Goal: Task Accomplishment & Management: Use online tool/utility

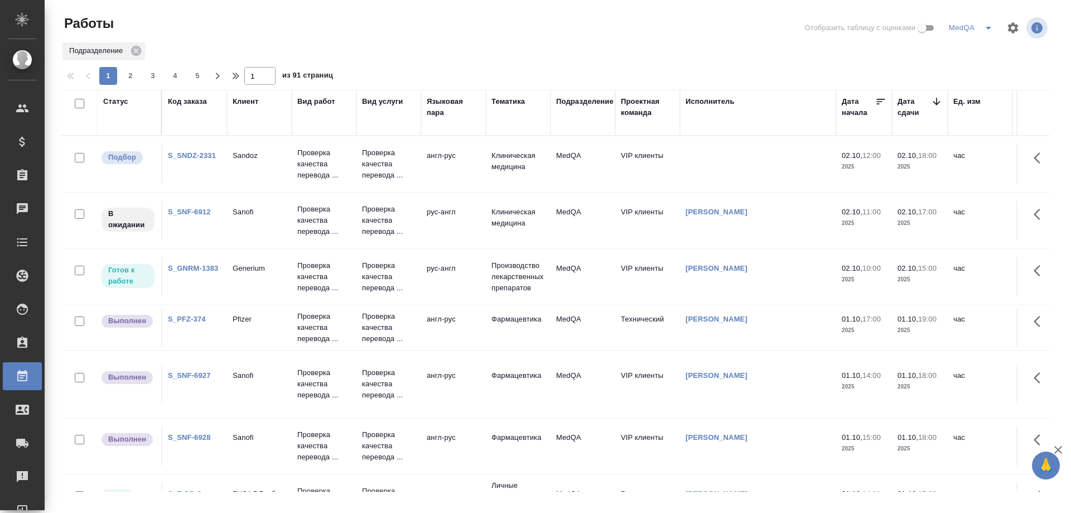
click at [180, 265] on link "S_GNRM-1383" at bounding box center [193, 268] width 50 height 8
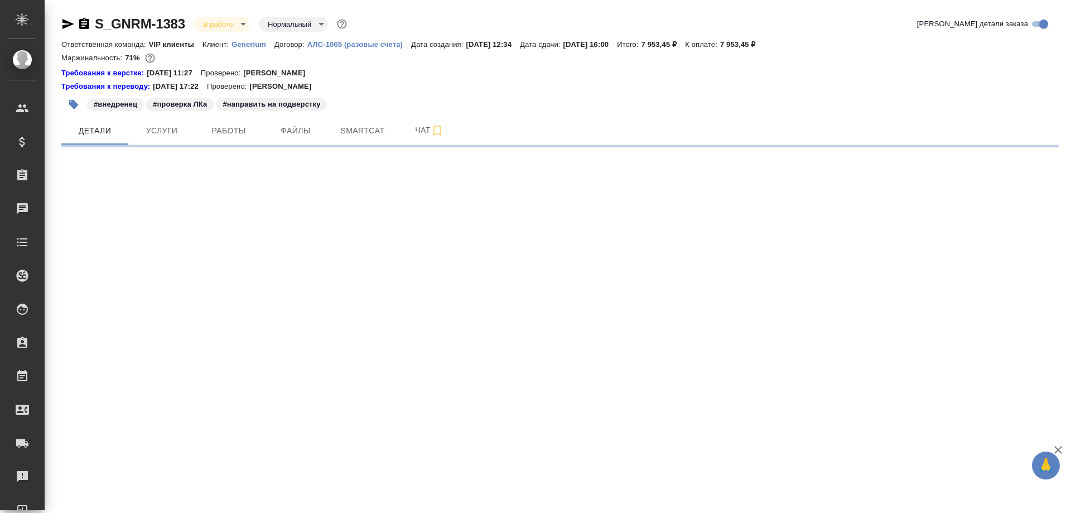
select select "RU"
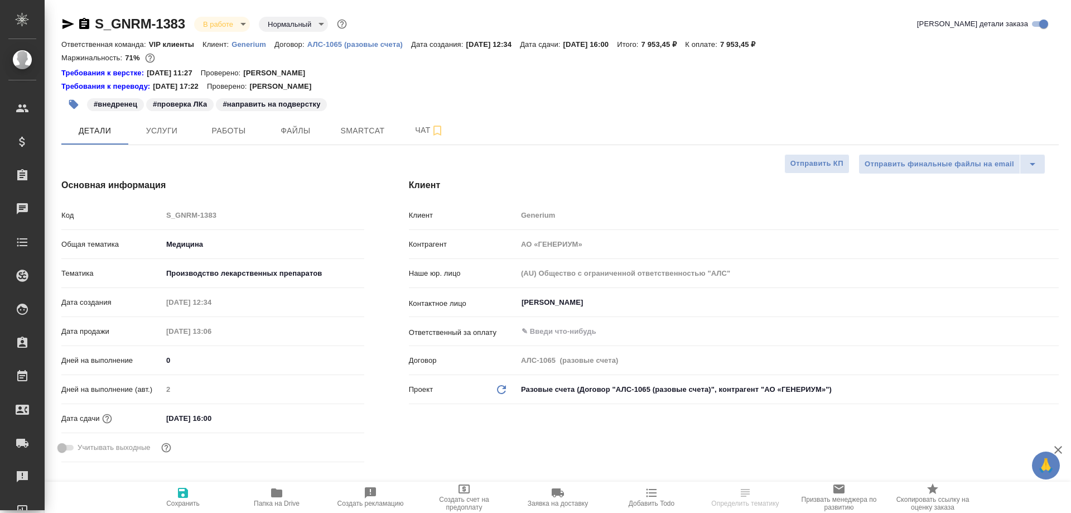
type textarea "x"
click at [273, 497] on icon "button" at bounding box center [276, 492] width 11 height 9
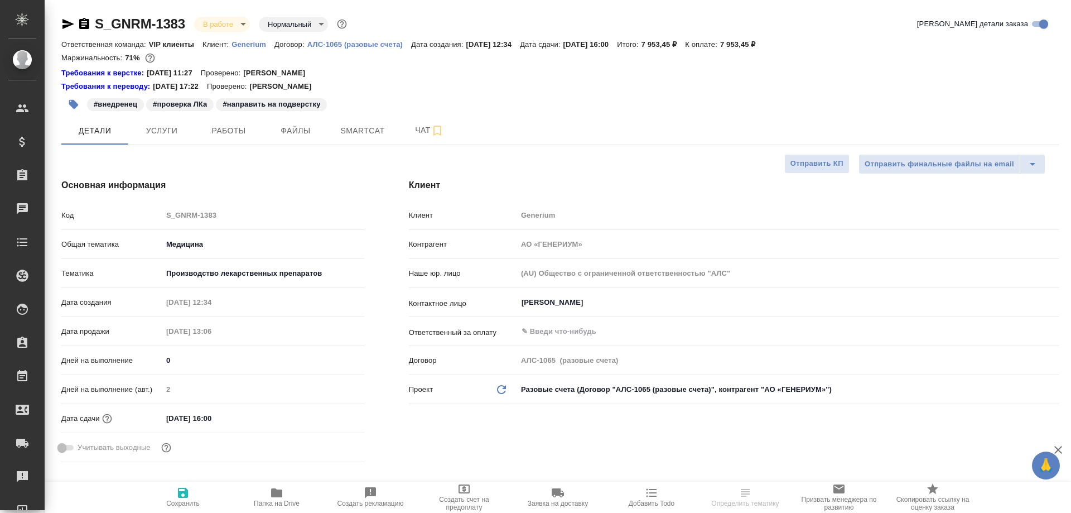
type textarea "x"
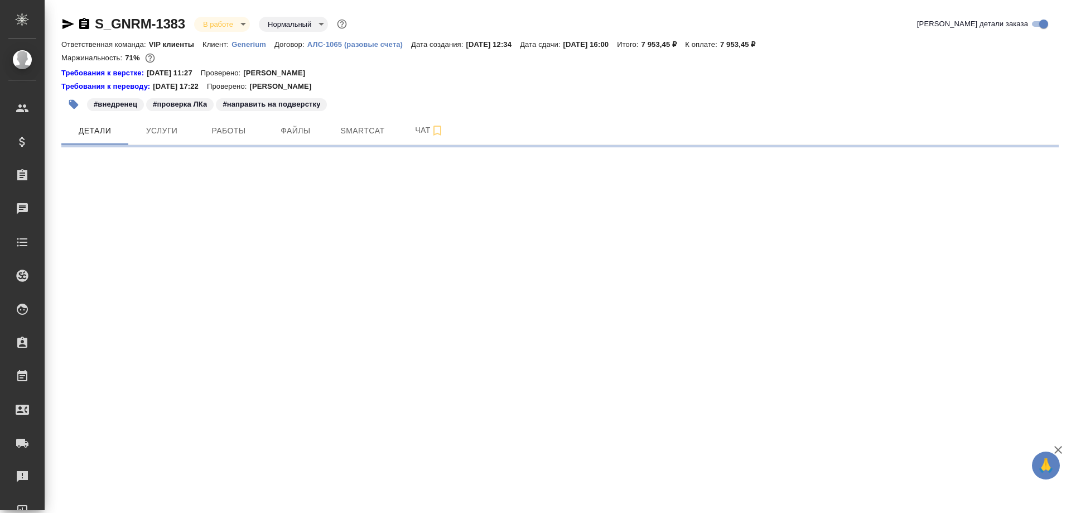
select select "RU"
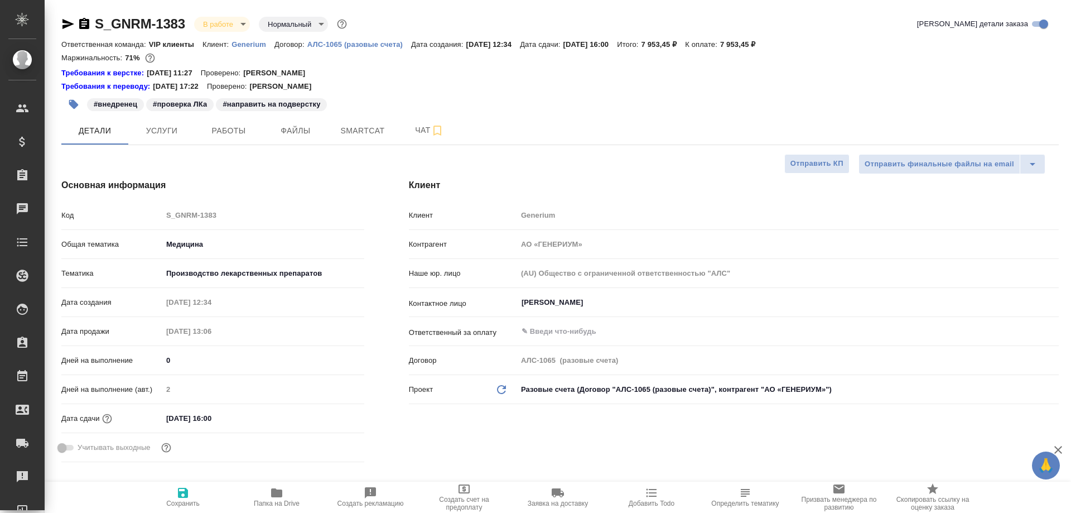
type textarea "x"
click at [227, 132] on span "Работы" at bounding box center [229, 131] width 54 height 14
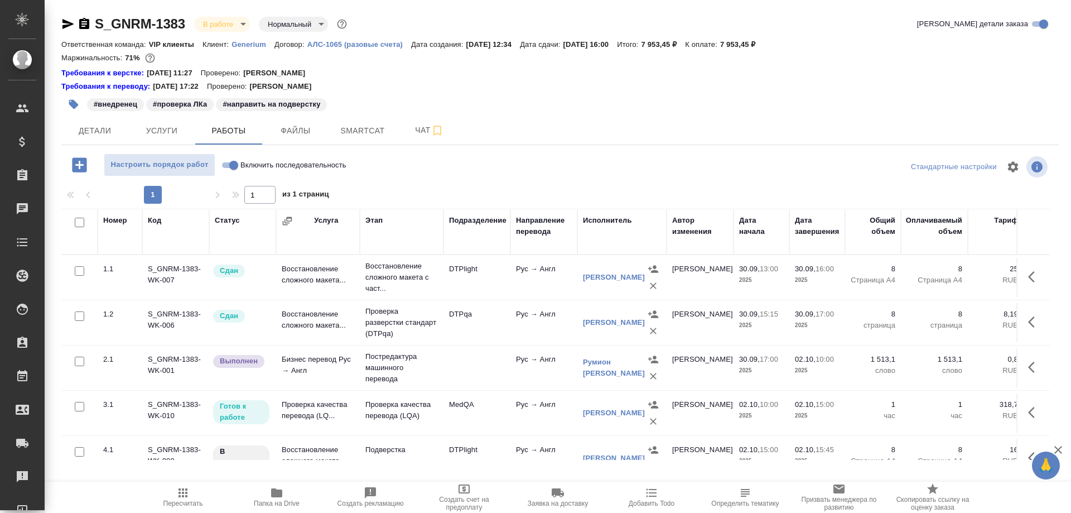
scroll to position [30, 0]
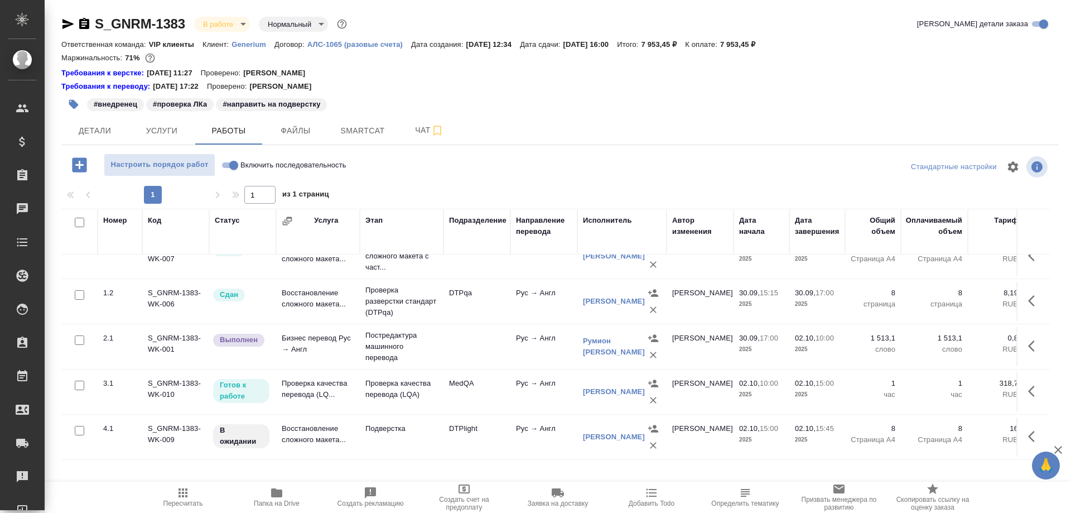
click at [305, 385] on td "Проверка качества перевода (LQ..." at bounding box center [318, 391] width 84 height 39
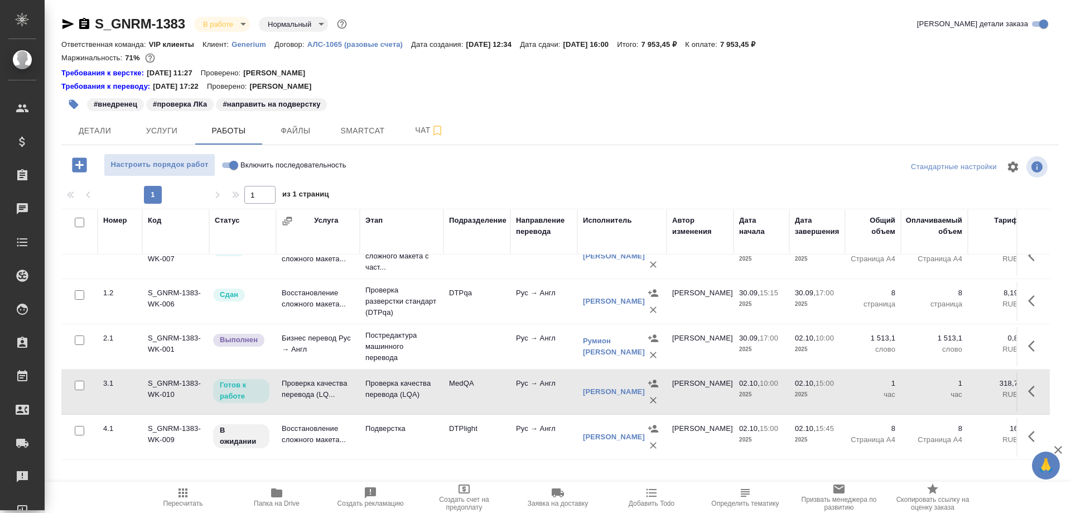
click at [305, 385] on td "Проверка качества перевода (LQ..." at bounding box center [318, 391] width 84 height 39
click at [227, 162] on input "Включить последовательность" at bounding box center [234, 164] width 40 height 13
checkbox input "true"
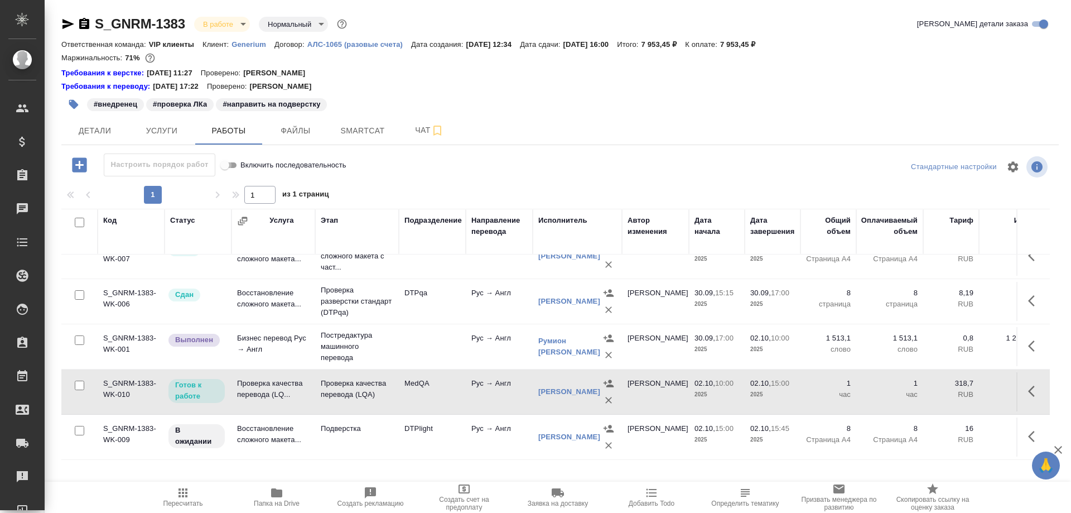
click at [235, 167] on input "Включить последовательность" at bounding box center [225, 164] width 40 height 13
checkbox input "false"
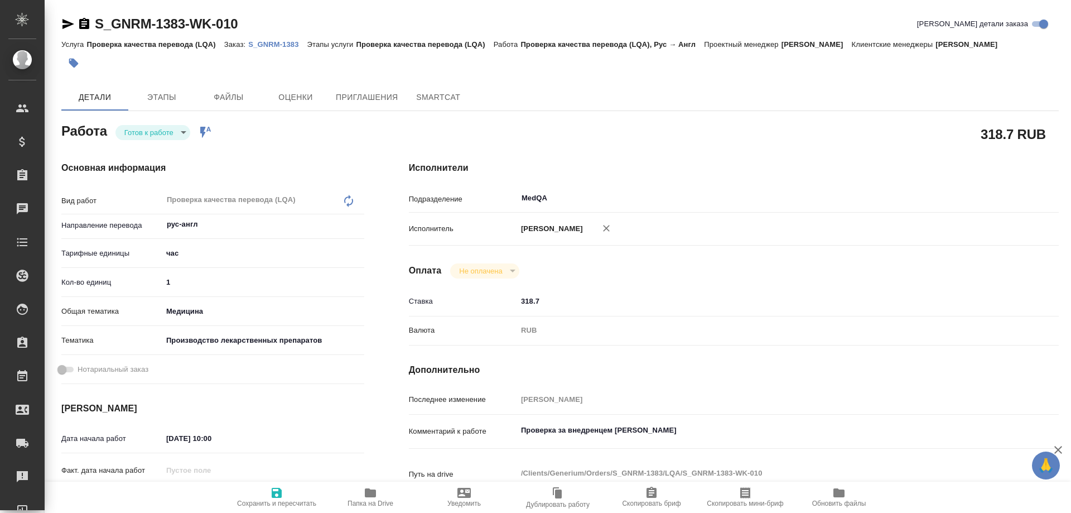
type textarea "x"
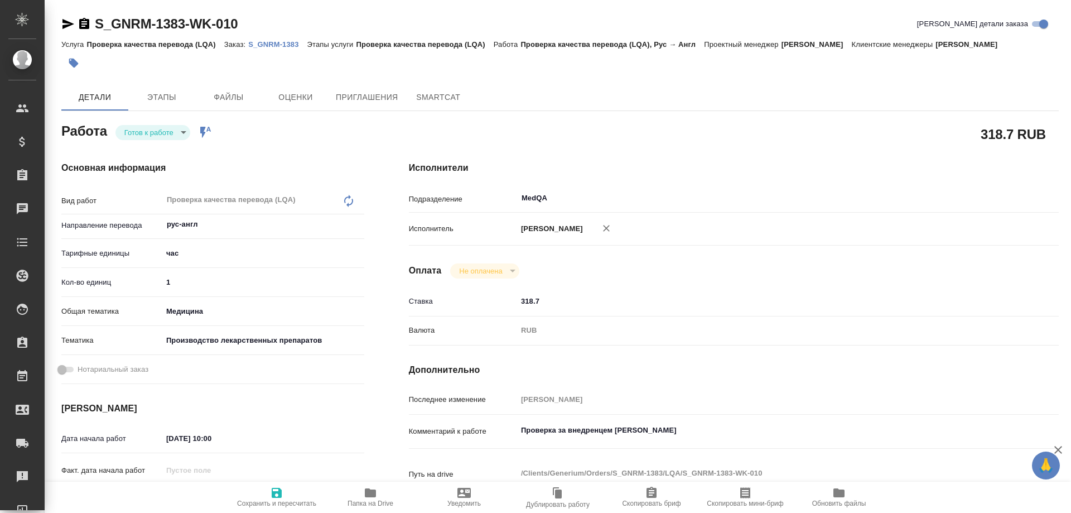
type textarea "x"
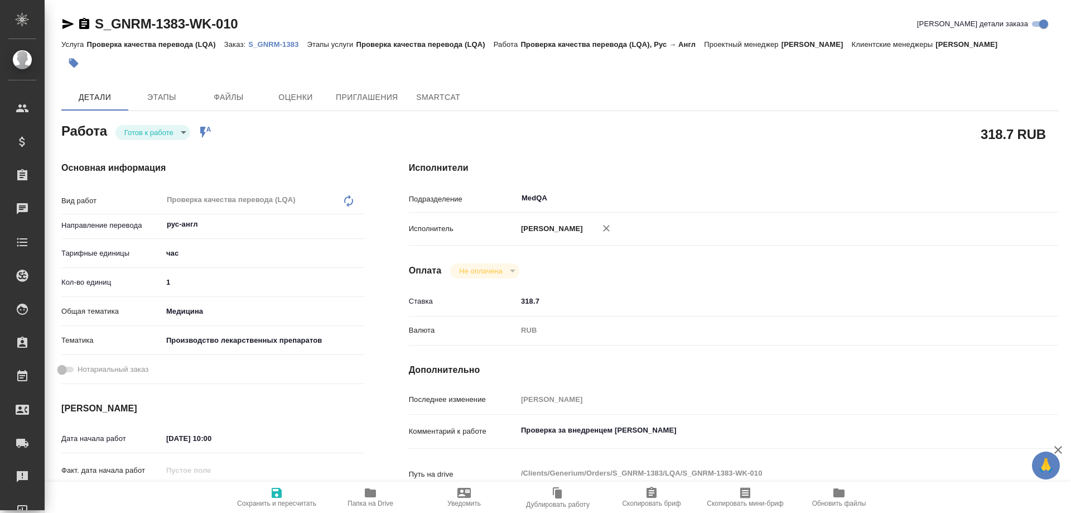
type textarea "x"
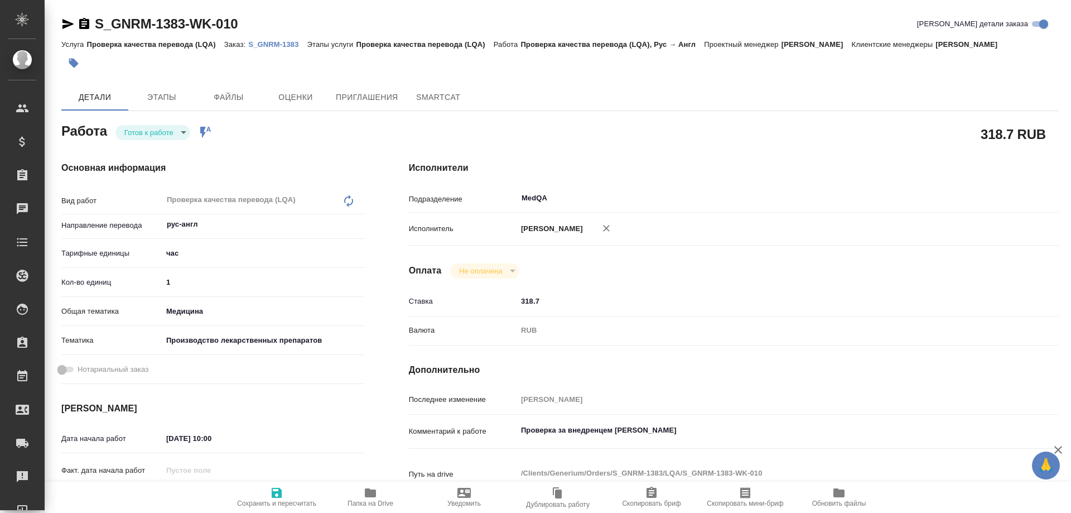
type textarea "x"
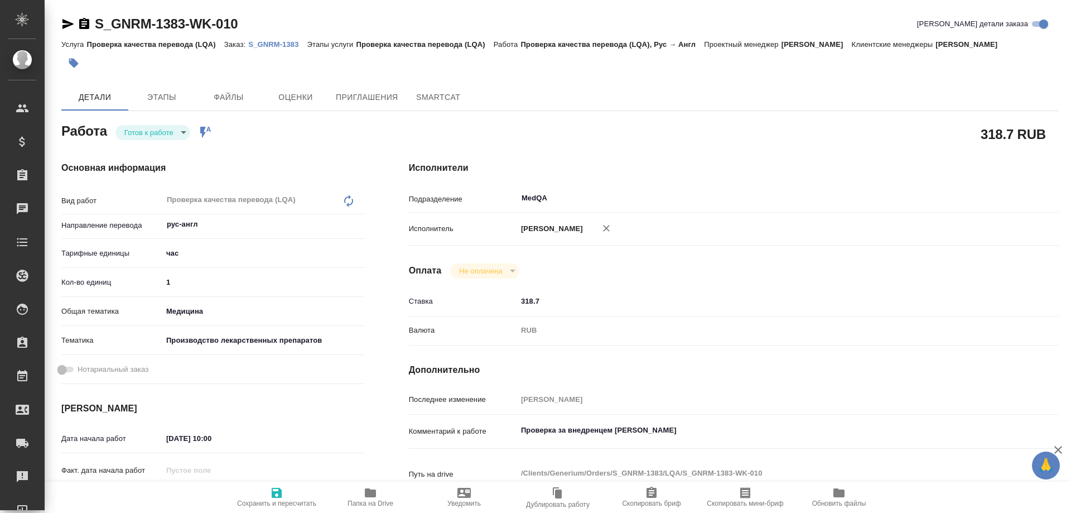
type textarea "x"
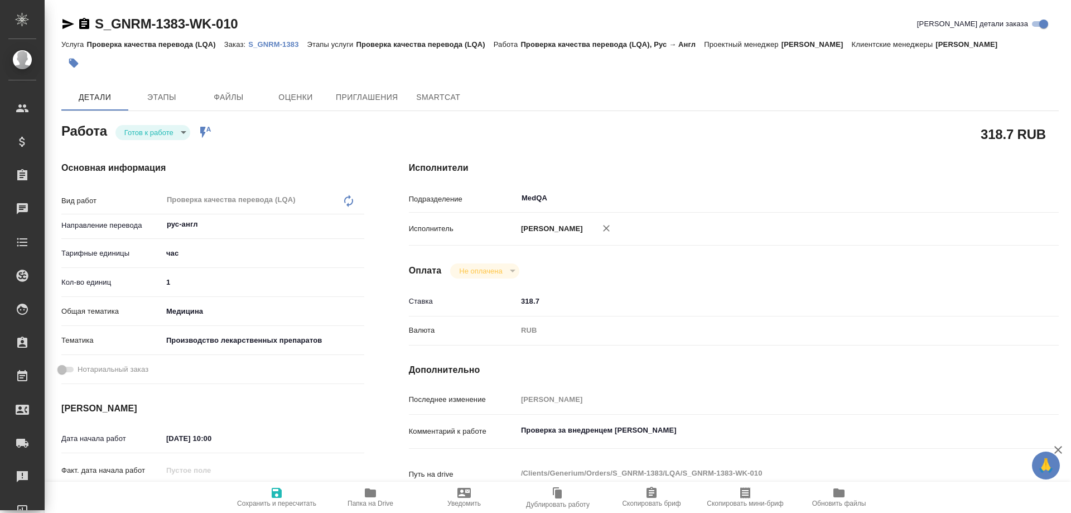
type textarea "x"
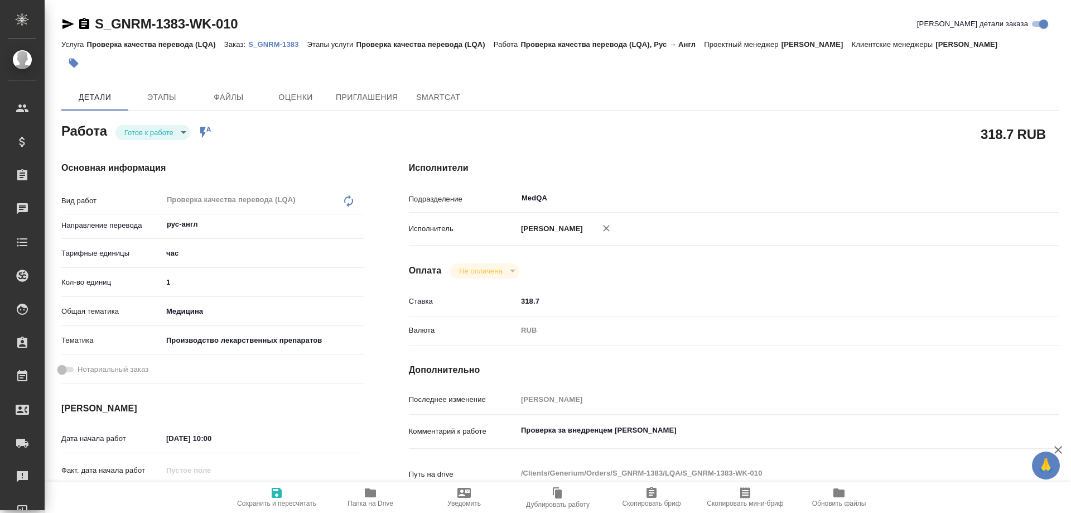
type textarea "x"
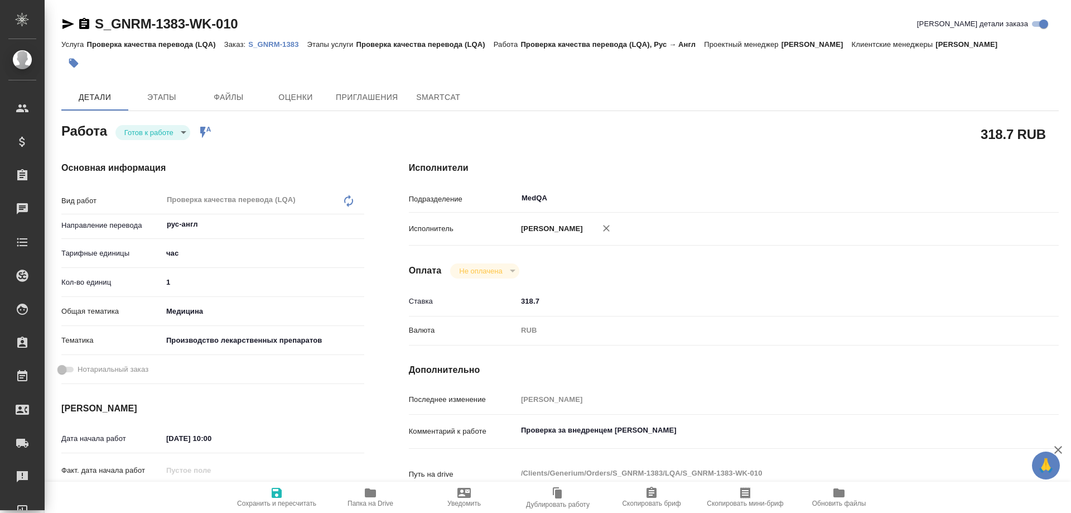
type textarea "x"
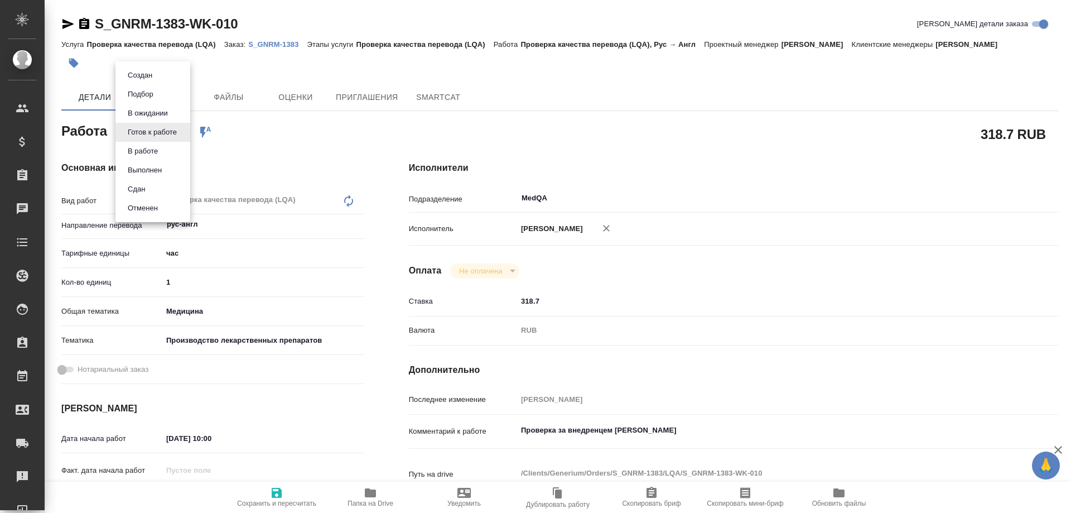
type textarea "x"
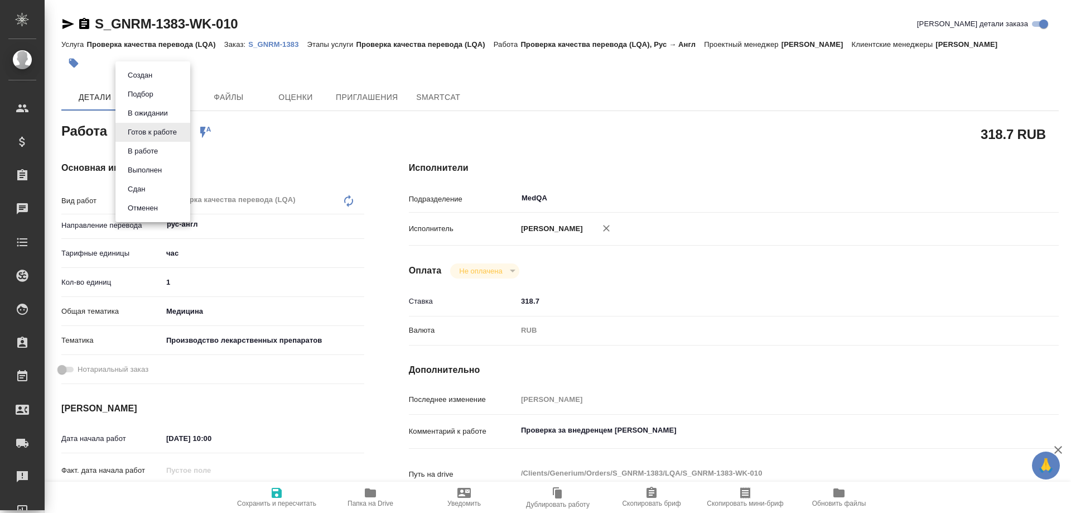
click at [171, 134] on body "🙏 .cls-1 fill:#fff; AWATERA Solovyova Elena Клиенты Спецификации Заказы Чаты To…" at bounding box center [535, 256] width 1071 height 513
type textarea "x"
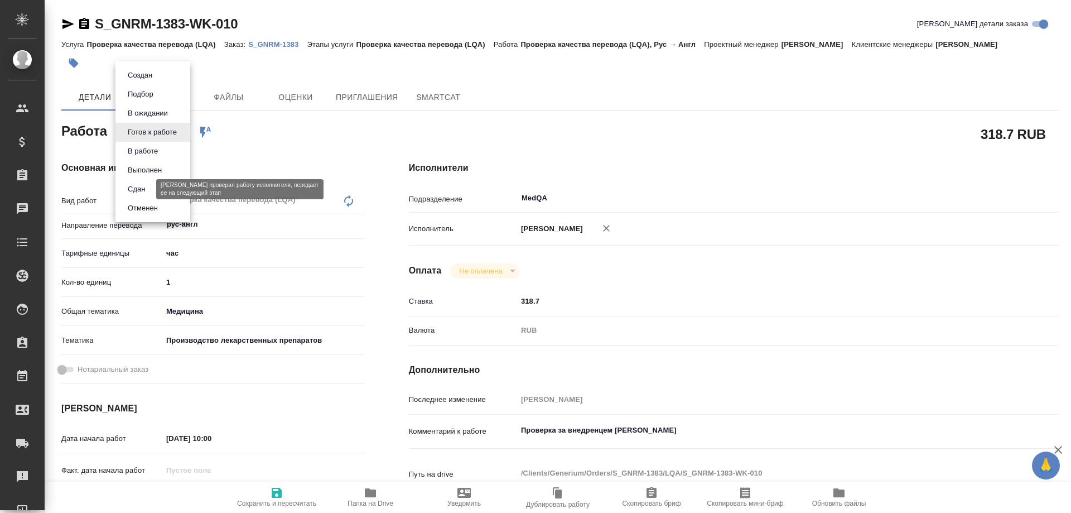
type textarea "x"
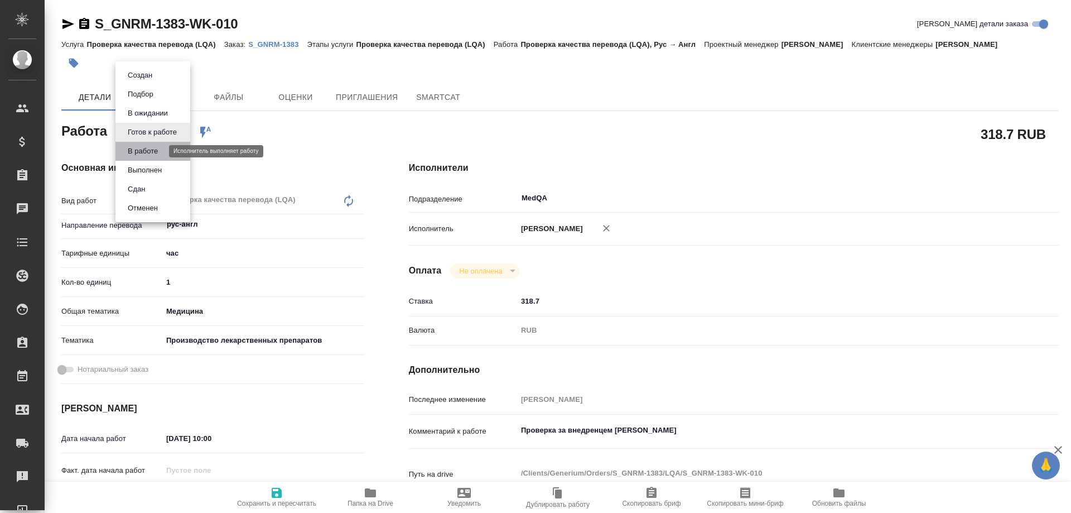
click at [160, 149] on button "В работе" at bounding box center [142, 151] width 37 height 12
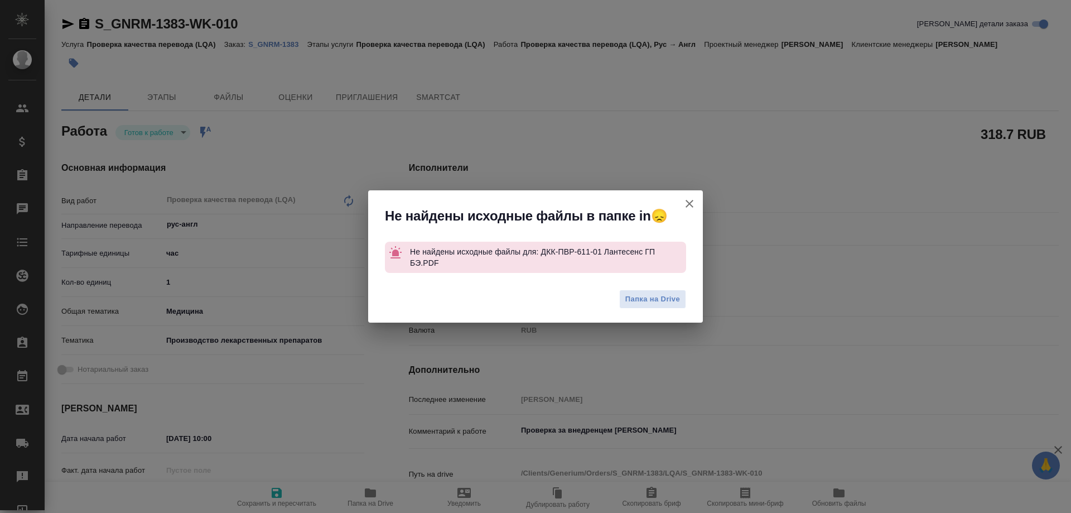
type textarea "x"
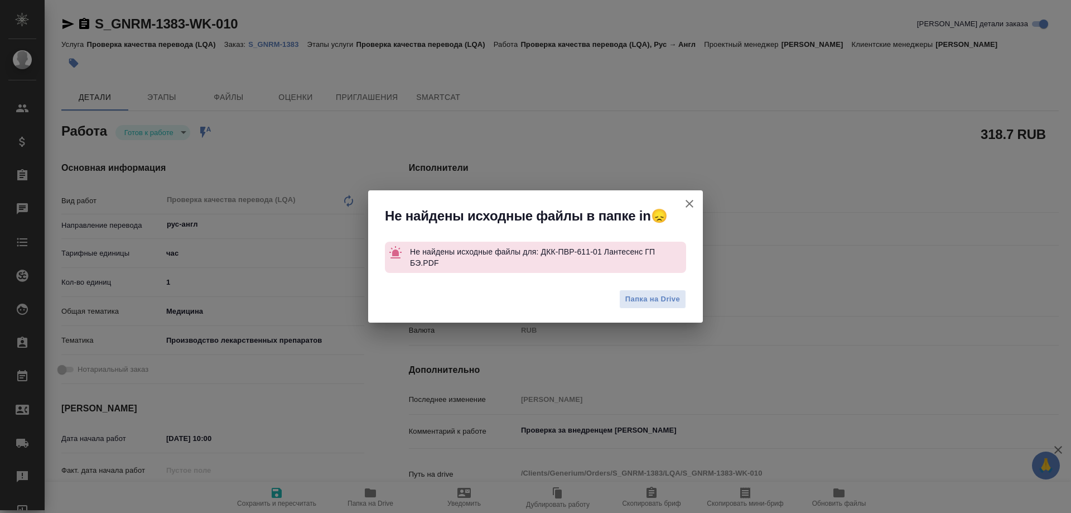
type textarea "x"
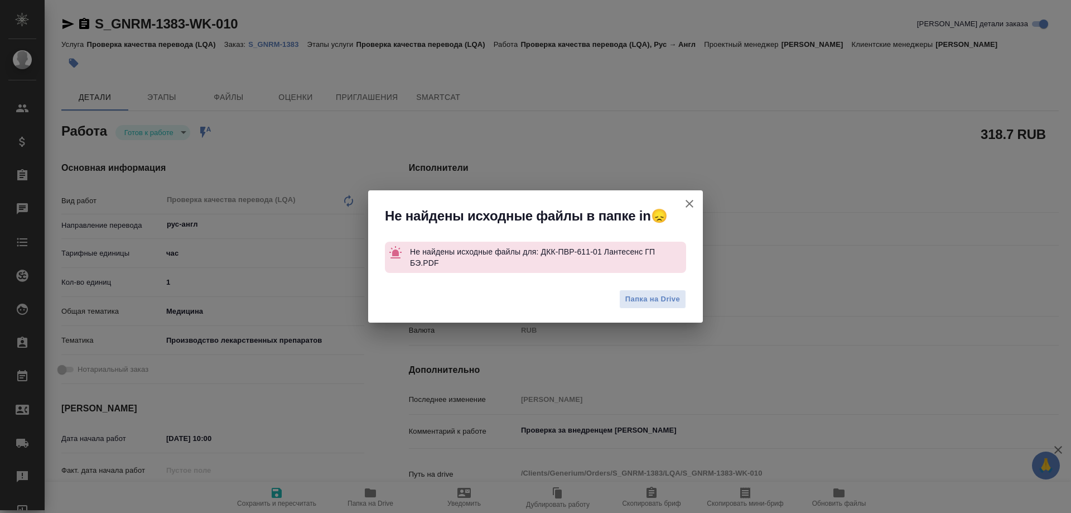
type textarea "x"
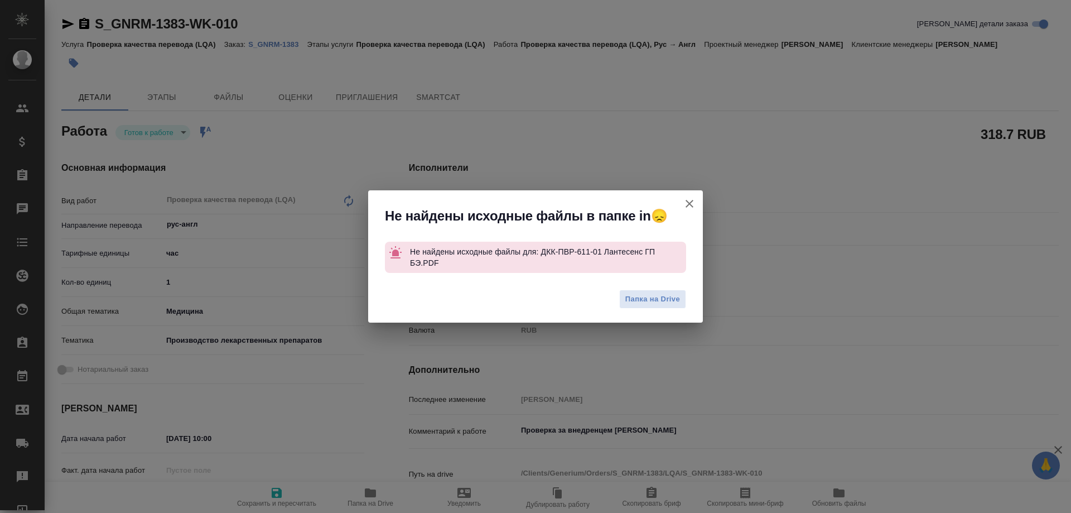
type textarea "x"
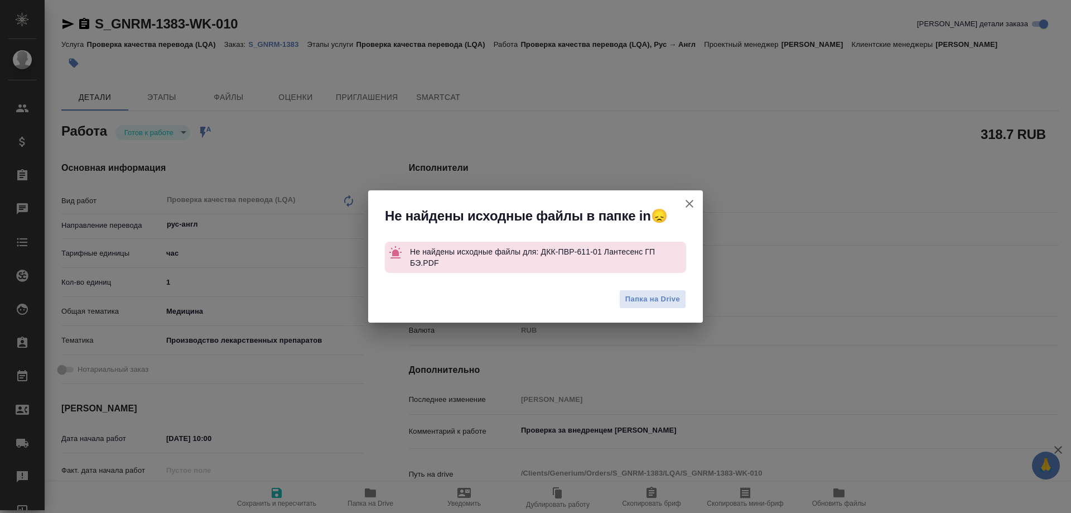
click at [691, 207] on icon "button" at bounding box center [690, 204] width 8 height 8
type textarea "x"
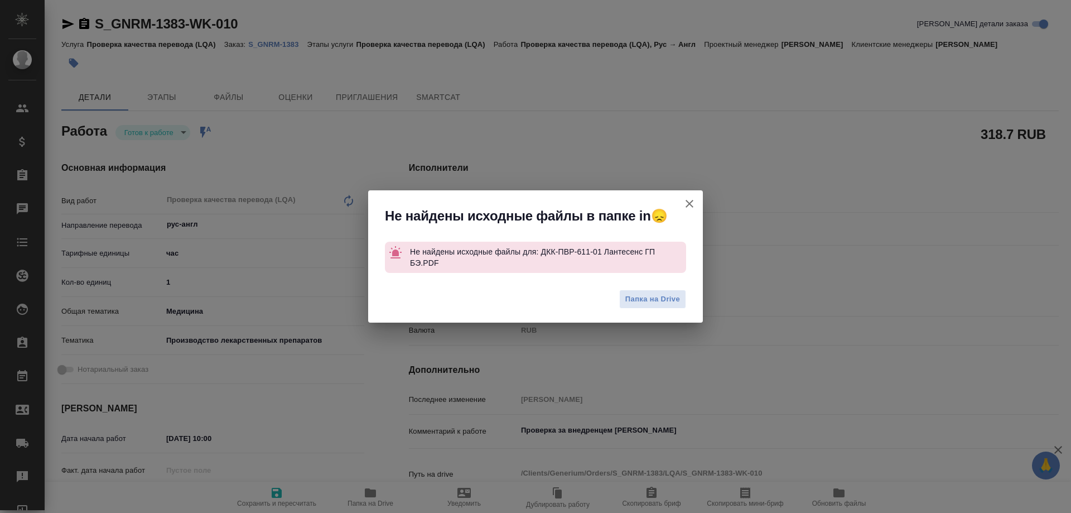
type textarea "x"
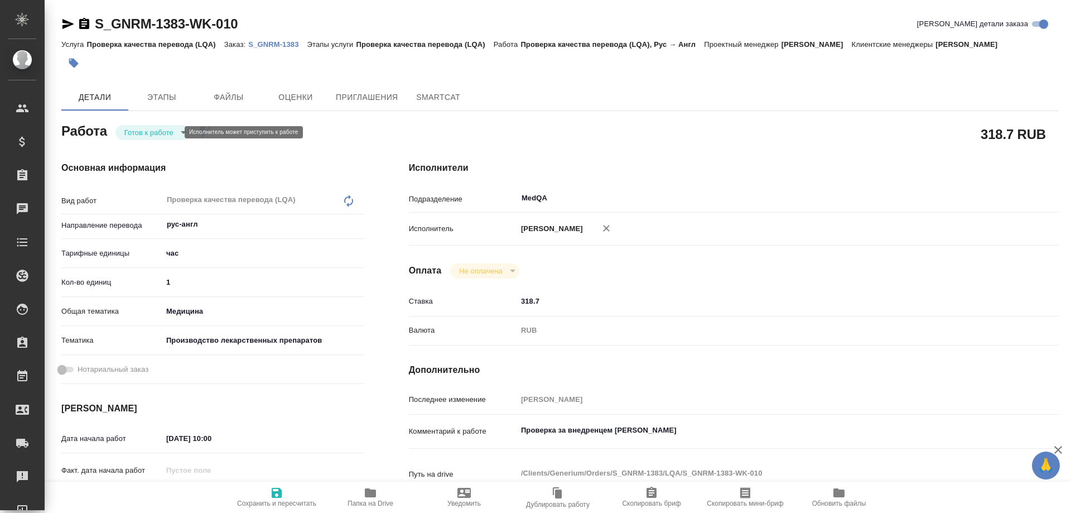
click at [173, 136] on body "🙏 .cls-1 fill:#fff; AWATERA Solovyova Elena Клиенты Спецификации Заказы 0 Чаты …" at bounding box center [535, 256] width 1071 height 513
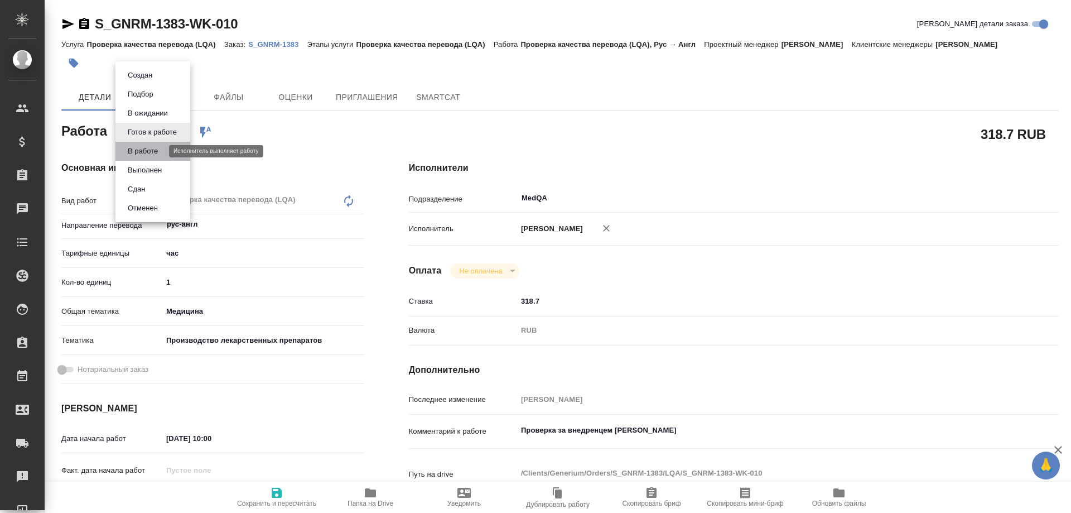
click at [158, 150] on button "В работе" at bounding box center [142, 151] width 37 height 12
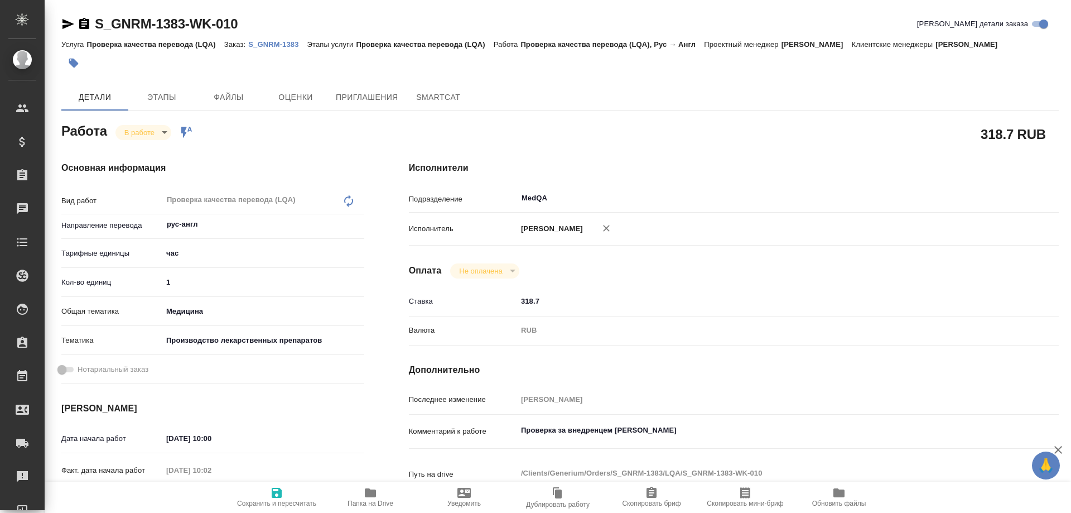
type textarea "x"
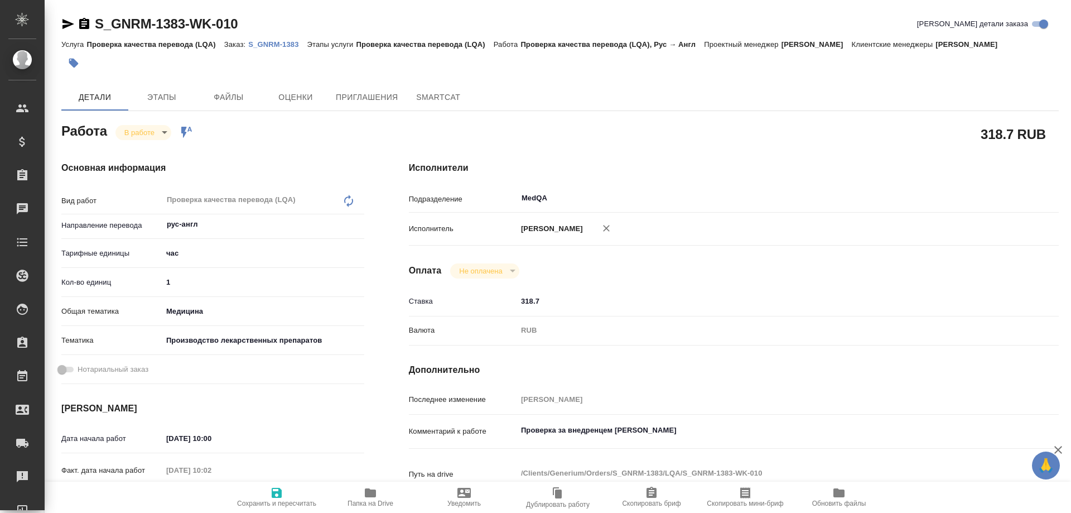
type textarea "x"
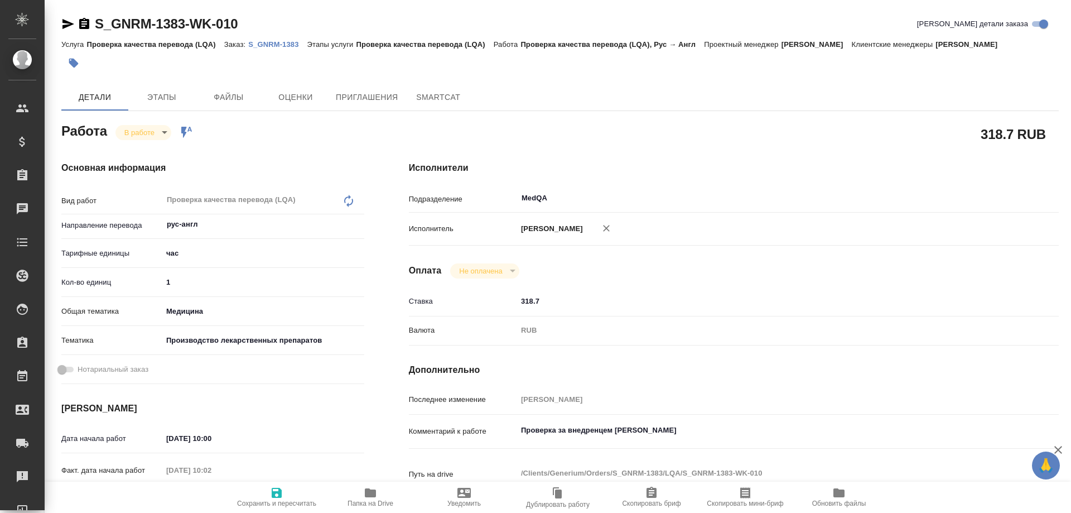
type textarea "x"
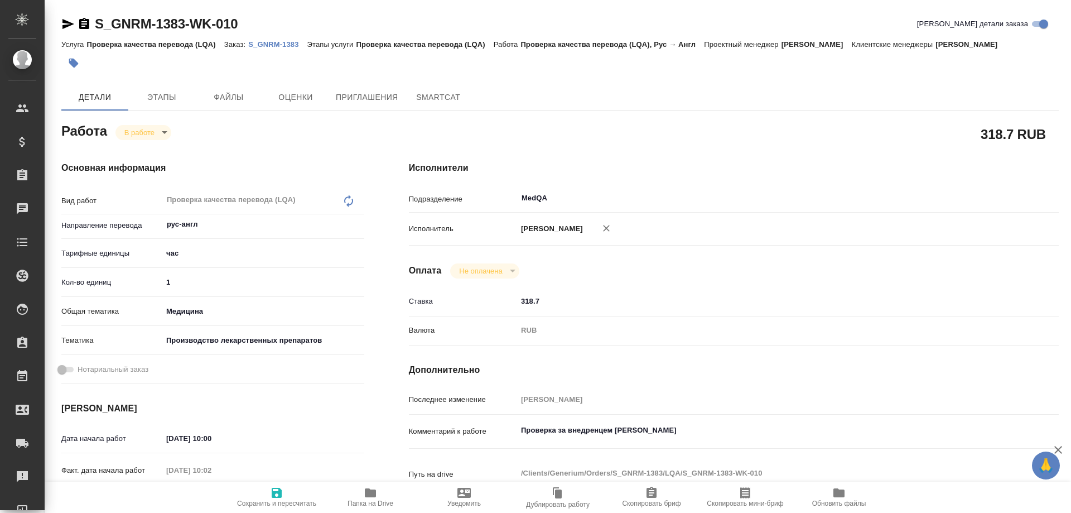
type textarea "x"
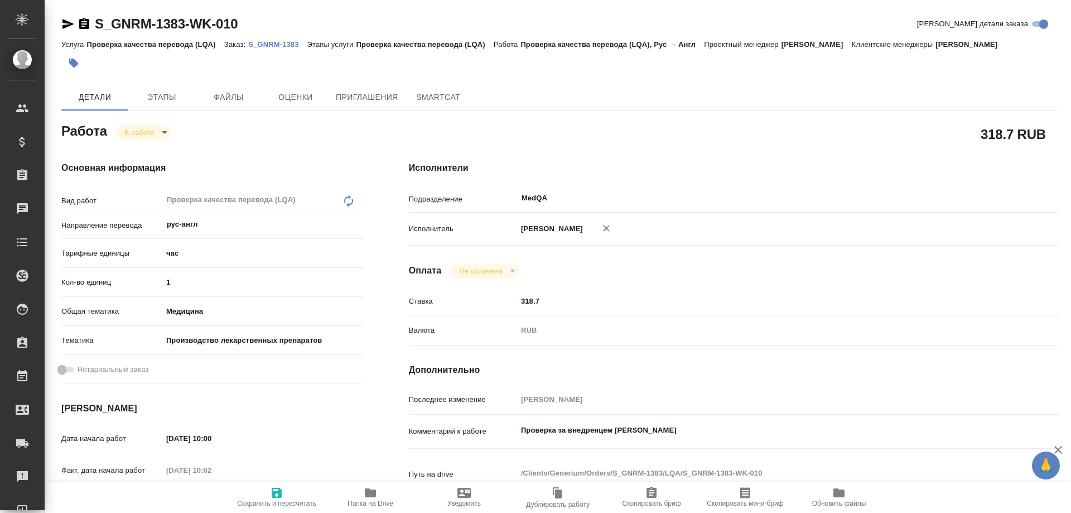
click at [282, 44] on p "S_GNRM-1383" at bounding box center [277, 44] width 59 height 8
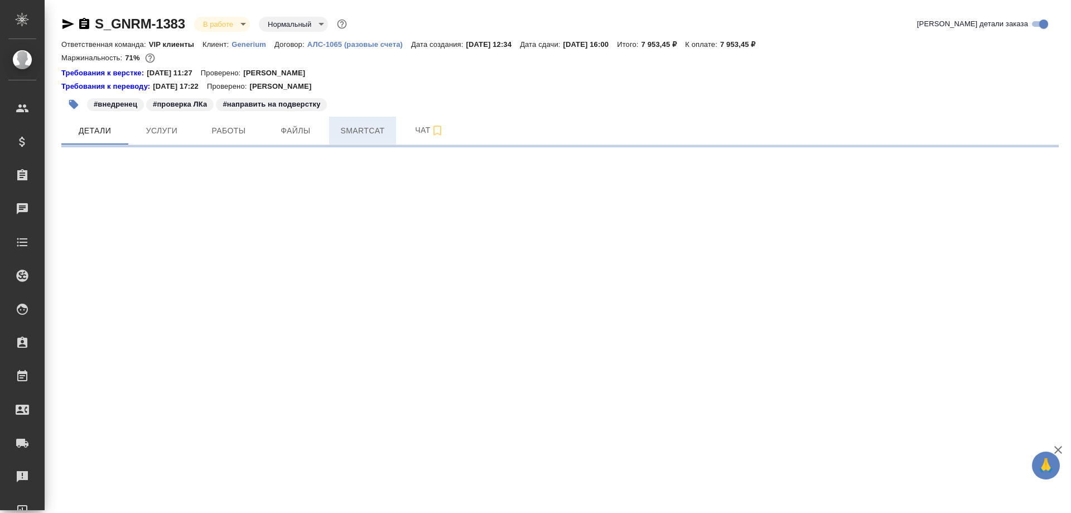
select select "RU"
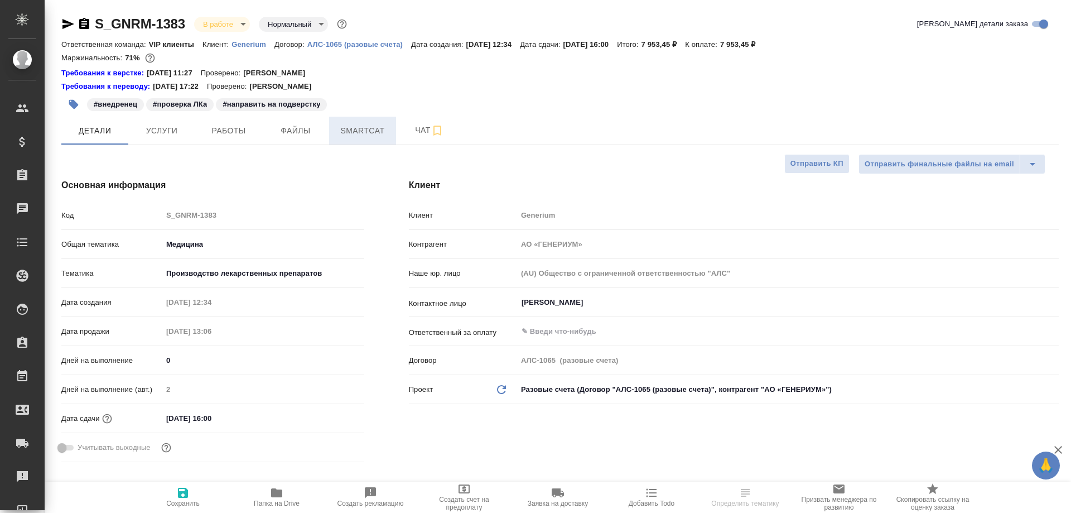
type textarea "x"
click at [368, 134] on span "Smartcat" at bounding box center [363, 131] width 54 height 14
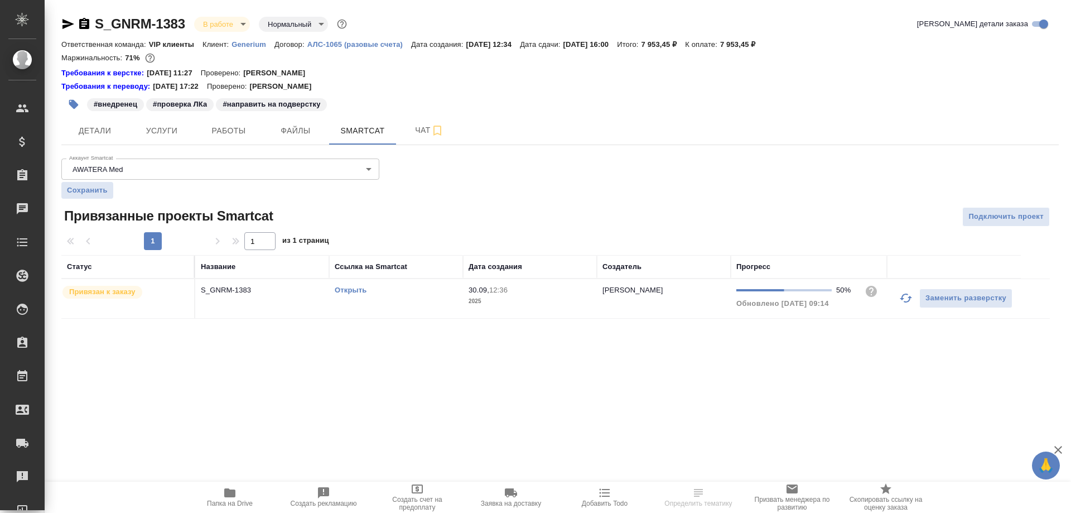
click at [347, 290] on link "Открыть" at bounding box center [351, 290] width 32 height 8
